Goal: Task Accomplishment & Management: Use online tool/utility

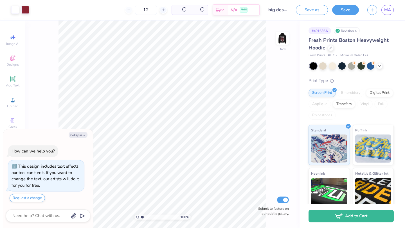
scroll to position [12, 0]
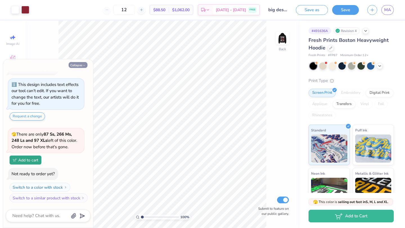
click at [84, 66] on icon "button" at bounding box center [83, 65] width 3 height 3
type textarea "x"
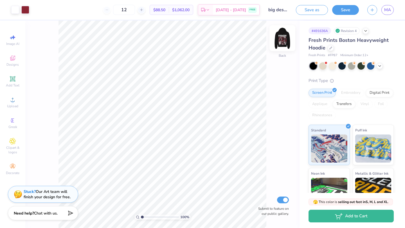
click at [285, 38] on img at bounding box center [282, 38] width 22 height 22
click at [283, 56] on div "100 % Back Submit to feature on our public gallery." at bounding box center [162, 125] width 274 height 208
click at [363, 30] on div at bounding box center [365, 30] width 6 height 6
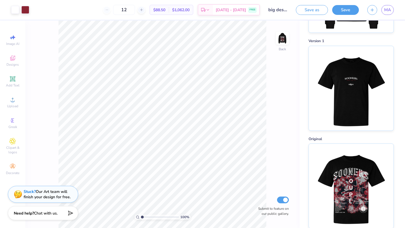
scroll to position [202, 0]
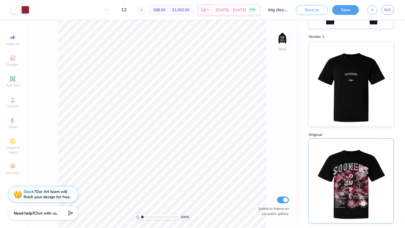
click at [361, 158] on img at bounding box center [351, 181] width 70 height 85
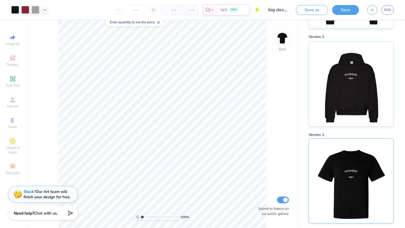
click at [341, 171] on img at bounding box center [351, 181] width 70 height 85
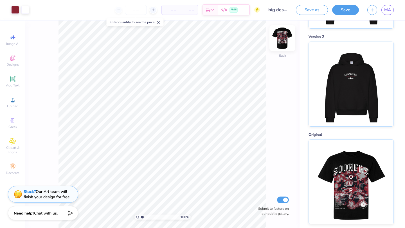
click at [280, 35] on img at bounding box center [282, 38] width 22 height 22
click at [337, 12] on button "Save" at bounding box center [345, 9] width 27 height 10
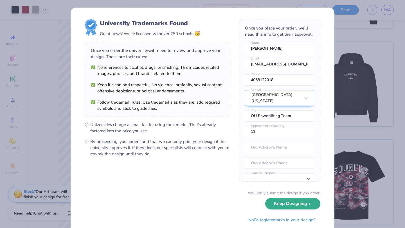
click at [290, 207] on button "Keep Designing" at bounding box center [292, 204] width 55 height 12
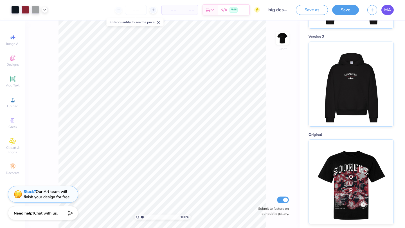
click at [383, 7] on link "MA" at bounding box center [387, 10] width 12 height 10
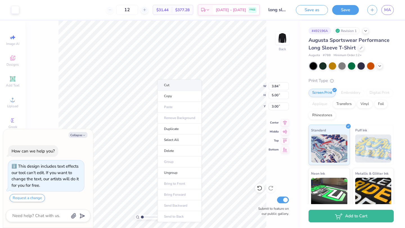
click at [169, 85] on li "Cut" at bounding box center [179, 85] width 44 height 11
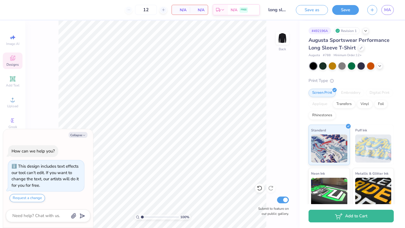
click at [13, 62] on div "Designs" at bounding box center [13, 61] width 20 height 17
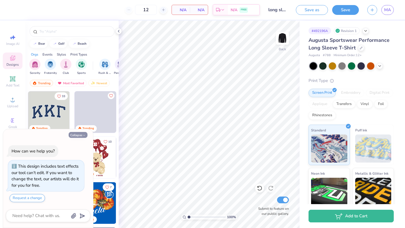
click at [73, 135] on button "Collapse" at bounding box center [78, 135] width 19 height 6
type textarea "x"
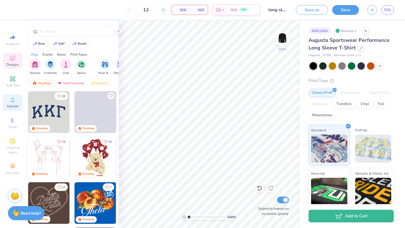
click at [12, 100] on circle at bounding box center [12, 101] width 3 height 3
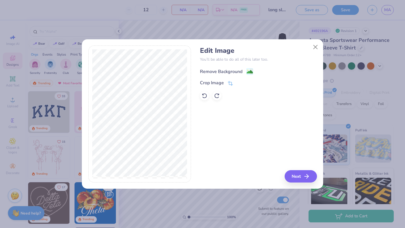
click at [246, 71] on image at bounding box center [249, 72] width 6 height 6
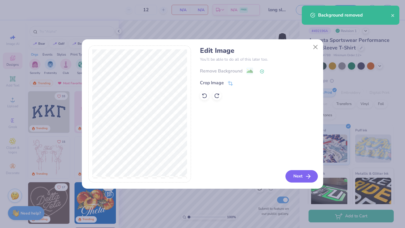
click at [298, 179] on button "Next" at bounding box center [301, 176] width 32 height 12
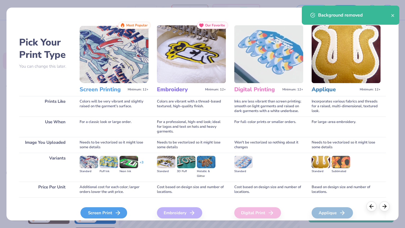
click at [105, 215] on div "Screen Print" at bounding box center [103, 212] width 47 height 11
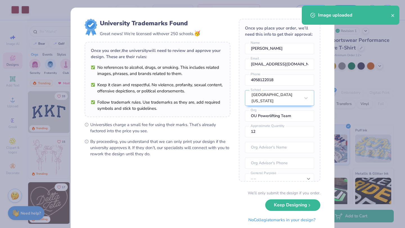
click at [211, 121] on body "Art colors 12 $35.30 Per Item $423.60 Total Est. Delivery Aug 25 - 28 FREE Desi…" at bounding box center [202, 114] width 405 height 228
type input "7.57"
type input "3.92"
type input "12.75"
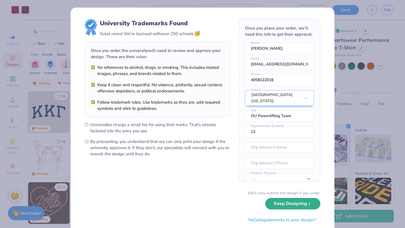
click at [284, 201] on button "Keep Designing" at bounding box center [292, 204] width 55 height 12
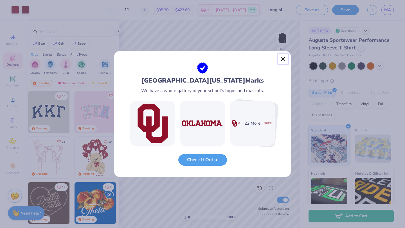
click at [286, 58] on button "Close" at bounding box center [283, 59] width 11 height 11
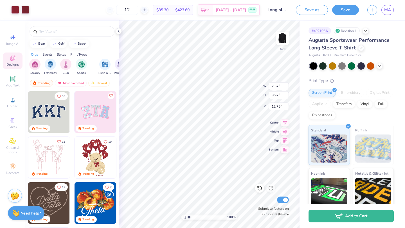
type input "5.59"
type input "2.90"
type input "3.00"
click at [26, 8] on div at bounding box center [25, 9] width 8 height 8
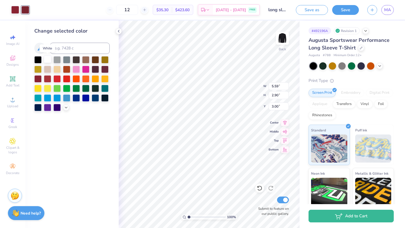
click at [46, 61] on div at bounding box center [47, 59] width 7 height 7
click at [16, 12] on div at bounding box center [15, 9] width 8 height 8
click at [47, 59] on div at bounding box center [47, 59] width 7 height 7
click at [348, 8] on button "Save" at bounding box center [345, 9] width 27 height 10
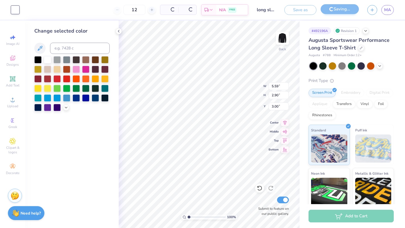
click at [348, 8] on div "Saving..." at bounding box center [339, 10] width 38 height 10
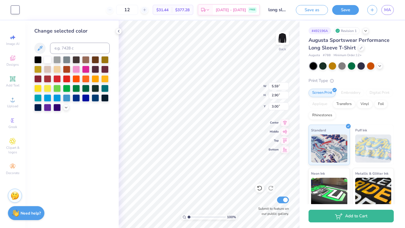
click at [359, 21] on div "# 492196A Revision 1 Augusta Sportswear Performance Long Sleeve T-Shirt Augusta…" at bounding box center [351, 136] width 105 height 231
click at [352, 11] on button "Save" at bounding box center [345, 9] width 27 height 10
